Goal: Entertainment & Leisure: Consume media (video, audio)

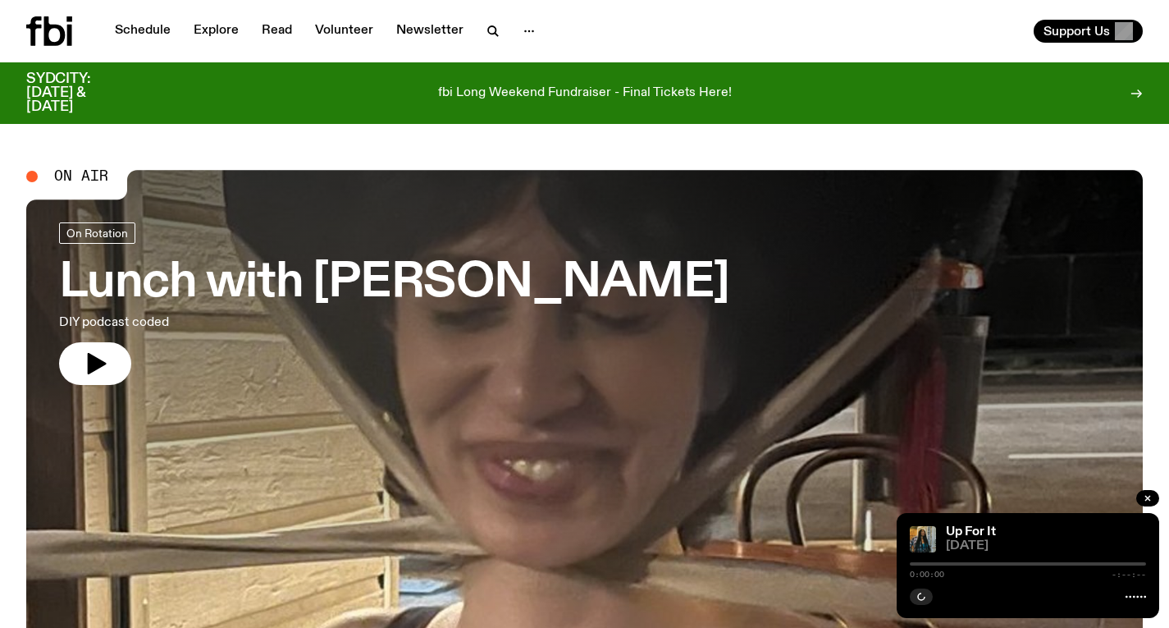
click at [502, 277] on h3 "Lunch with [PERSON_NAME]" at bounding box center [394, 283] width 670 height 46
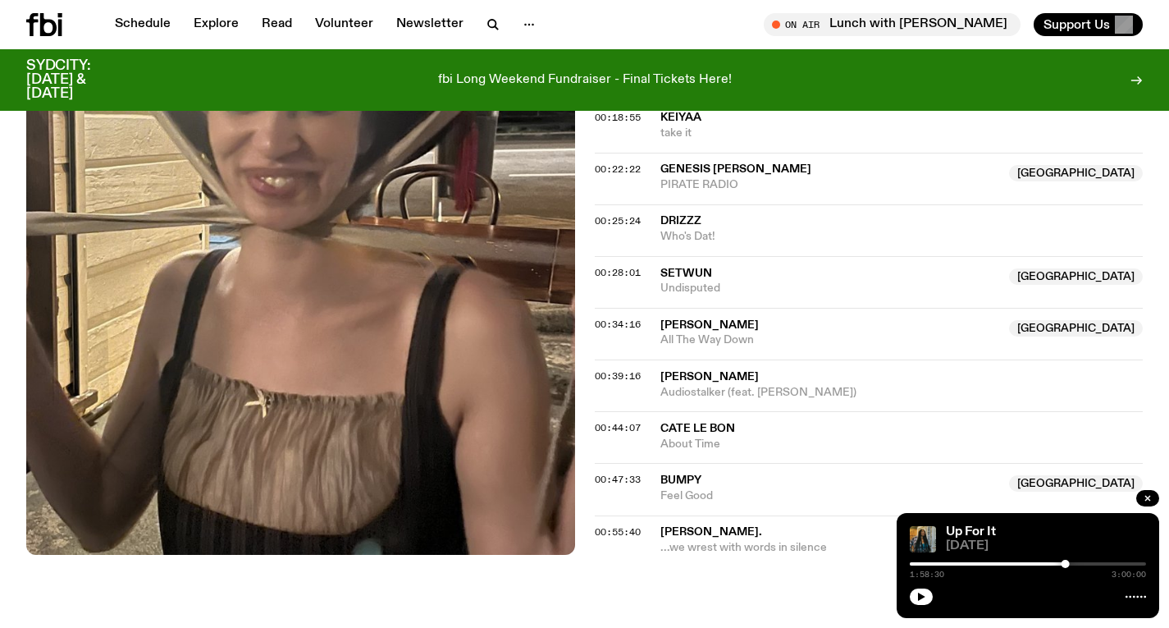
scroll to position [640, 0]
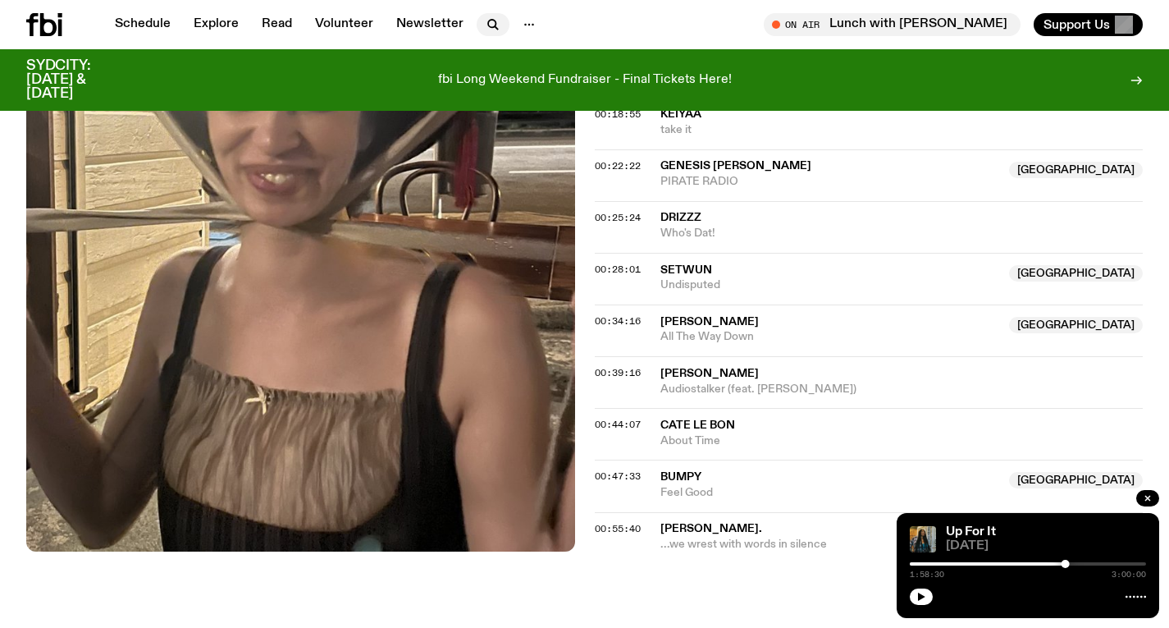
click at [487, 24] on icon "button" at bounding box center [493, 25] width 20 height 20
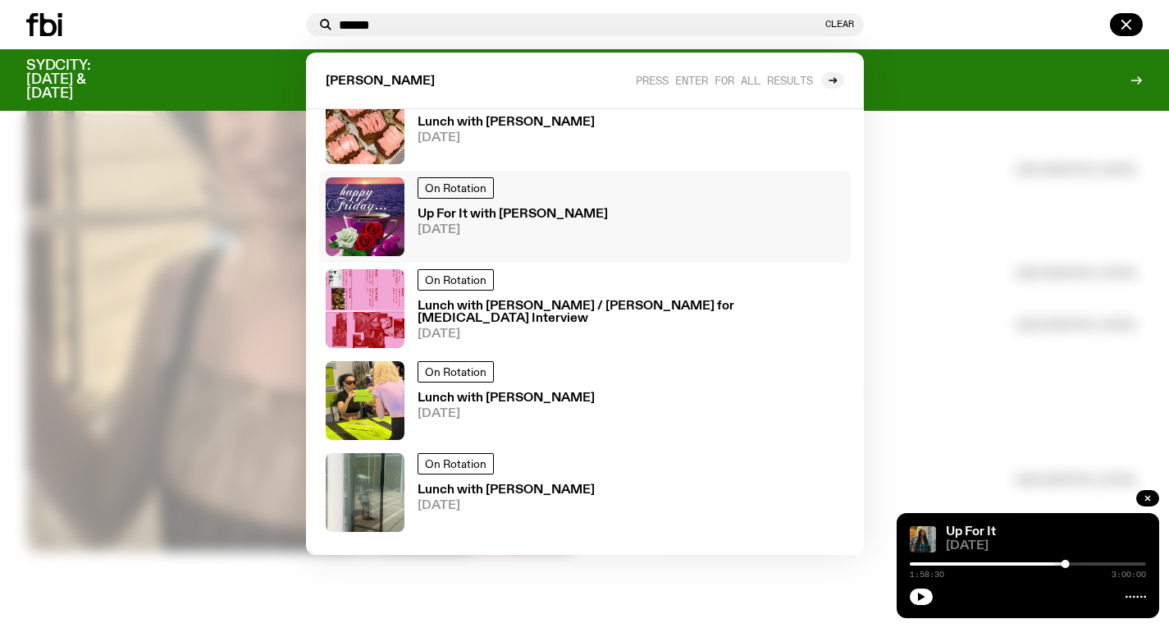
scroll to position [631, 0]
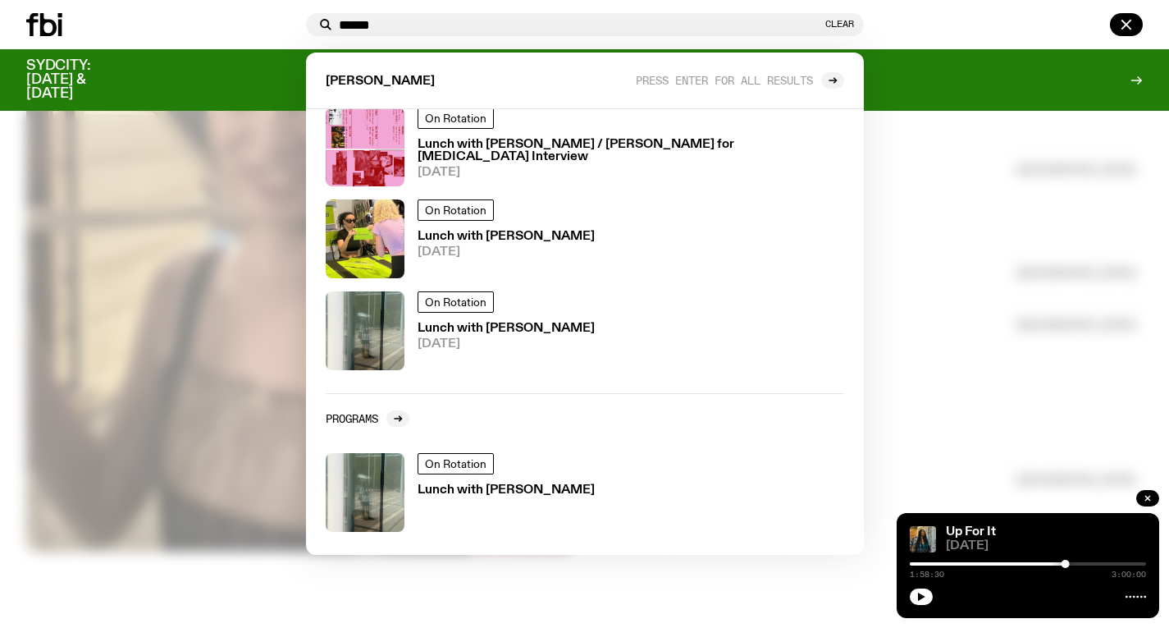
type input "******"
click at [961, 268] on div at bounding box center [584, 314] width 1169 height 628
